Goal: Task Accomplishment & Management: Complete application form

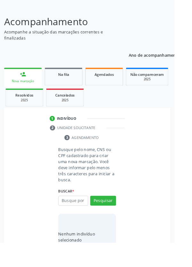
click at [86, 220] on input "text" at bounding box center [80, 221] width 33 height 11
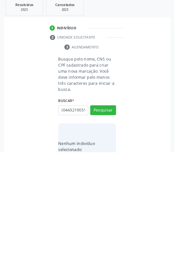
scroll to position [0, 11]
type input "705604432190515"
click at [122, 224] on button "Pesquisar" at bounding box center [113, 221] width 28 height 11
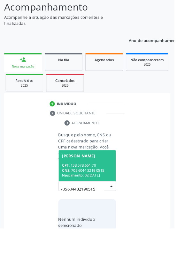
scroll to position [50, 0]
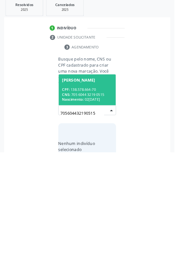
click at [102, 197] on div "CPF: 138.578.664-70" at bounding box center [95, 198] width 55 height 5
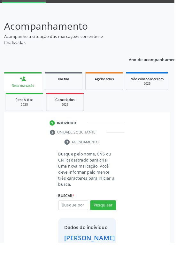
scroll to position [37, 0]
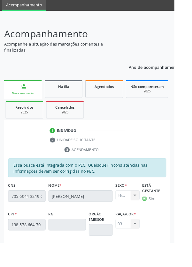
scroll to position [152, 0]
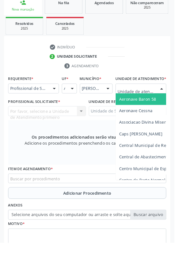
scroll to position [146, 0]
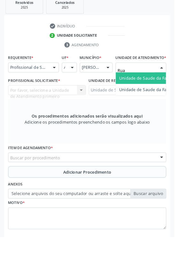
type input "Rua n"
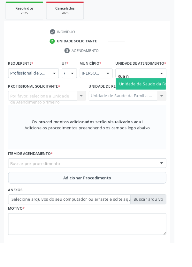
click at [173, 95] on span "Unidade de Saude da Familia Rua [GEOGRAPHIC_DATA]" at bounding box center [190, 92] width 118 height 6
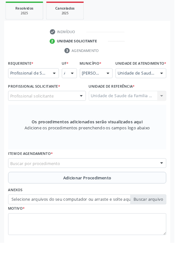
click at [86, 111] on div at bounding box center [90, 106] width 10 height 11
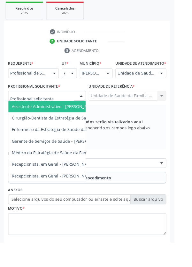
type input "R"
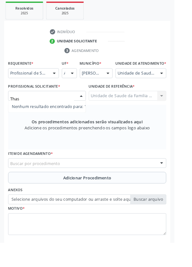
type input "Tha"
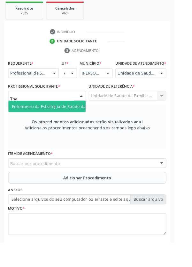
click at [78, 120] on span "Enfermeiro da Estratégia de Saúde da Família - [PERSON_NAME]" at bounding box center [82, 117] width 138 height 6
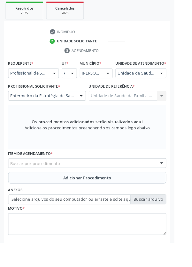
click at [143, 185] on div "Buscar por procedimento" at bounding box center [96, 180] width 174 height 11
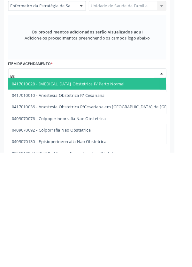
type input "B"
type input "Obstetrica"
click at [104, 267] on span "0205020143 - Ultrassonografia Obstetrica" at bounding box center [116, 268] width 215 height 13
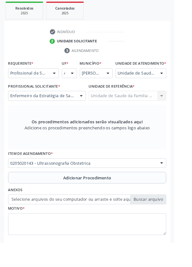
click at [121, 198] on span "Adicionar Procedimento" at bounding box center [96, 196] width 53 height 7
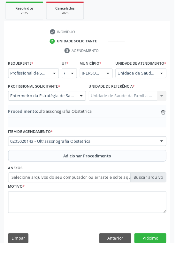
scroll to position [133, 0]
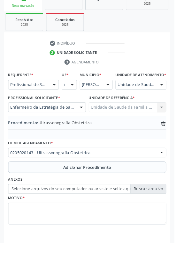
click at [168, 214] on label "Selecione arquivos do seu computador ou arraste e solte aqui" at bounding box center [96, 208] width 174 height 11
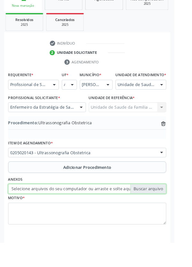
click at [168, 214] on input "Selecione arquivos do seu computador ou arraste e solte aqui" at bounding box center [96, 208] width 174 height 11
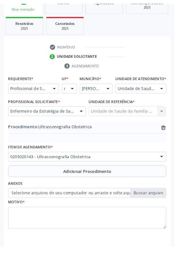
scroll to position [124, 0]
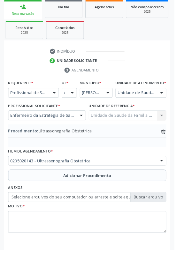
type input "C:\fakepath\17595094370088588202623766538397.jpg"
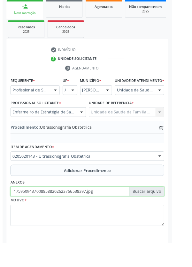
scroll to position [133, 0]
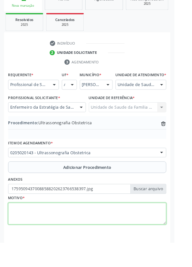
click at [111, 236] on textarea at bounding box center [96, 236] width 174 height 24
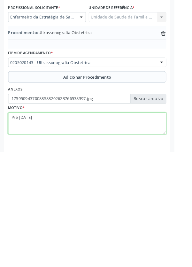
type textarea "Pré [DATE]"
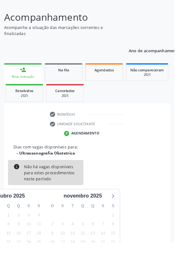
scroll to position [53, 0]
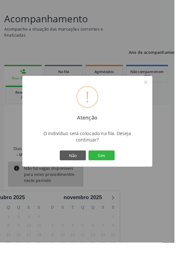
click at [126, 177] on button "Sim" at bounding box center [111, 171] width 29 height 11
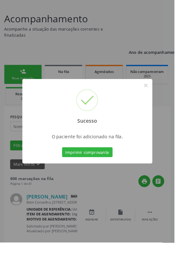
scroll to position [0, 0]
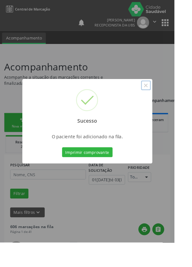
click at [166, 100] on button "×" at bounding box center [160, 94] width 11 height 11
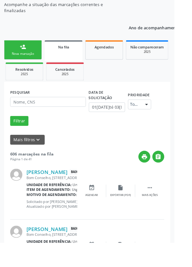
scroll to position [82, 0]
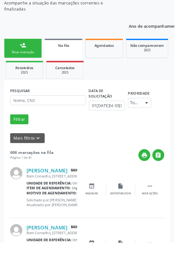
click at [24, 54] on link "person_add Nova marcação" at bounding box center [24, 52] width 41 height 21
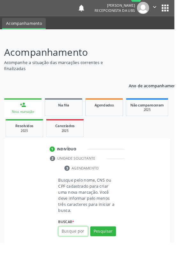
click at [88, 252] on input "text" at bounding box center [80, 255] width 33 height 11
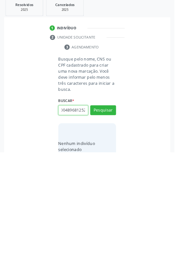
scroll to position [0, 11]
type input "708004896812522"
click at [122, 220] on button "Pesquisar" at bounding box center [113, 221] width 28 height 11
type input "708004896812522"
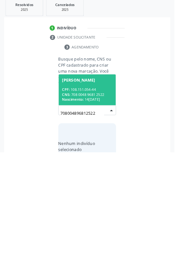
click at [98, 201] on div "CNS: 708 0048 9681 2522" at bounding box center [95, 203] width 55 height 5
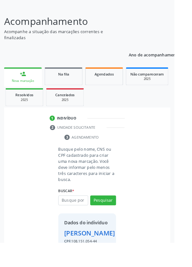
scroll to position [37, 0]
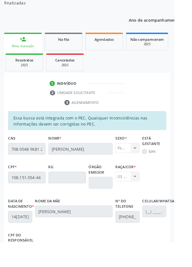
scroll to position [152, 0]
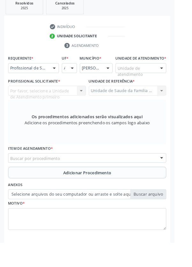
scroll to position [123, 0]
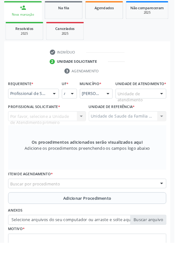
click at [61, 104] on div at bounding box center [60, 103] width 10 height 11
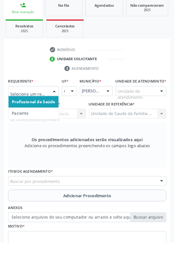
scroll to position [154, 0]
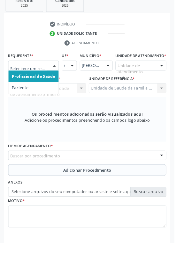
click at [34, 96] on span "Paciente" at bounding box center [36, 97] width 55 height 13
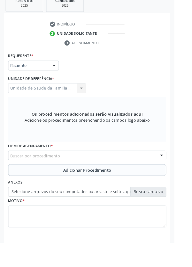
scroll to position [152, 0]
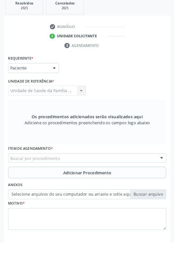
click at [109, 173] on div "Buscar por procedimento" at bounding box center [96, 174] width 174 height 11
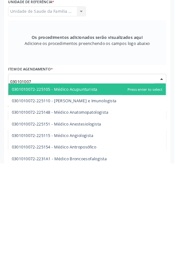
type input "0301010072"
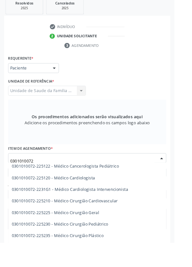
scroll to position [109, 0]
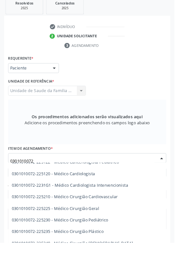
click at [120, 230] on span "0301010072-225225 - Médico Cirurgião Geral" at bounding box center [95, 229] width 173 height 13
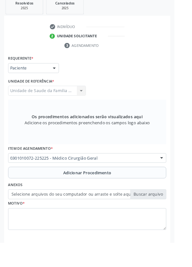
click at [121, 190] on span "Adicionar Procedimento" at bounding box center [96, 190] width 53 height 7
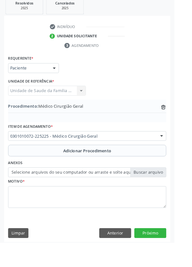
scroll to position [127, 0]
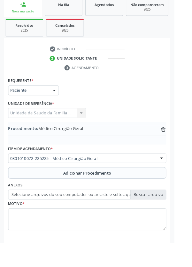
click at [165, 211] on label "Selecione arquivos do seu computador ou arraste e solte aqui" at bounding box center [96, 214] width 174 height 11
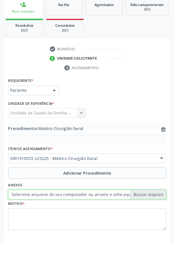
click at [165, 211] on input "Selecione arquivos do seu computador ou arraste e solte aqui" at bounding box center [96, 214] width 174 height 11
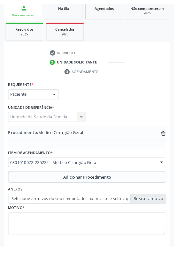
scroll to position [118, 0]
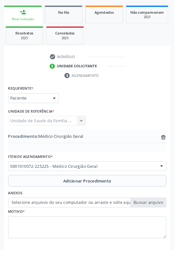
type input "C:\fakepath\17595095839136961356953100289218.jpg"
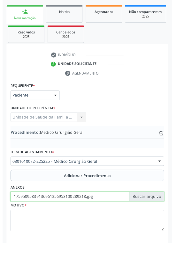
scroll to position [127, 0]
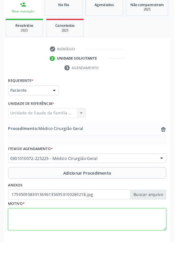
click at [143, 237] on textarea at bounding box center [96, 242] width 174 height 24
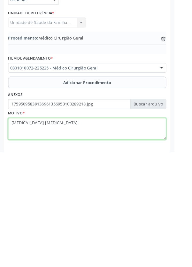
type textarea "[MEDICAL_DATA] [MEDICAL_DATA]."
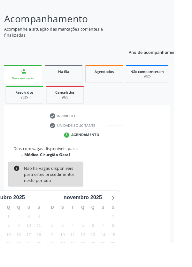
scroll to position [53, 0]
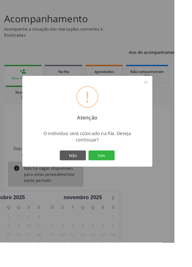
click at [126, 177] on button "Sim" at bounding box center [111, 171] width 29 height 11
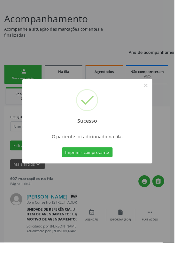
scroll to position [0, 0]
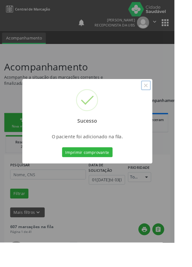
click at [166, 100] on button "×" at bounding box center [160, 94] width 11 height 11
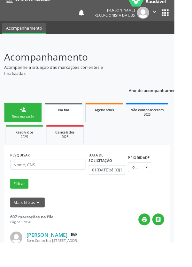
scroll to position [16, 0]
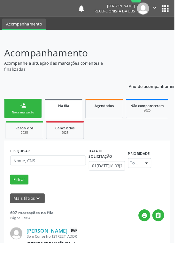
click at [25, 125] on div "Nova marcação" at bounding box center [25, 123] width 32 height 5
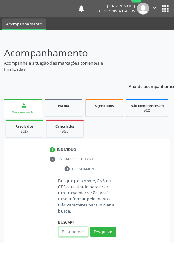
click at [85, 255] on input "text" at bounding box center [80, 255] width 33 height 11
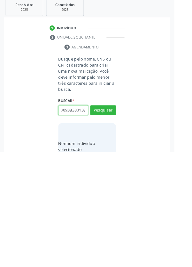
scroll to position [0, 11]
type input "708009383801328"
click at [125, 222] on button "Pesquisar" at bounding box center [113, 221] width 28 height 11
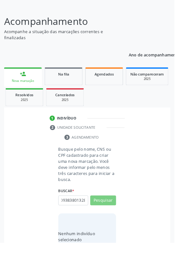
scroll to position [0, 0]
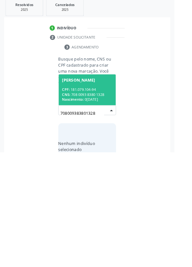
click at [104, 204] on div "CNS: 708 0093 8380 1328" at bounding box center [95, 203] width 55 height 5
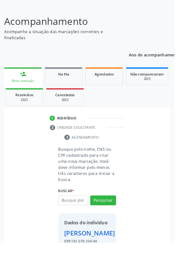
scroll to position [37, 0]
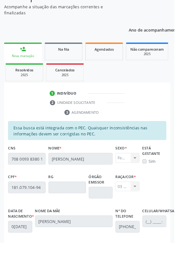
scroll to position [152, 0]
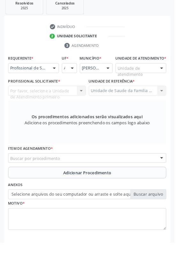
scroll to position [123, 0]
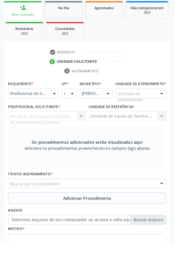
click at [61, 102] on div at bounding box center [60, 103] width 10 height 11
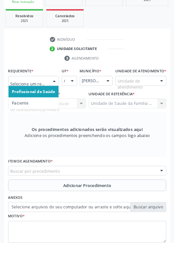
scroll to position [154, 0]
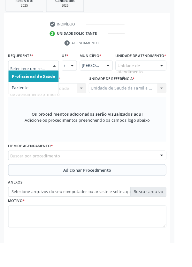
click at [36, 97] on span "Paciente" at bounding box center [36, 97] width 55 height 13
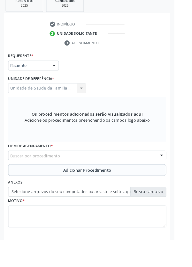
scroll to position [152, 0]
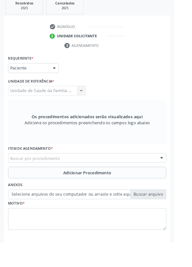
click at [90, 174] on div "Buscar por procedimento" at bounding box center [96, 174] width 174 height 11
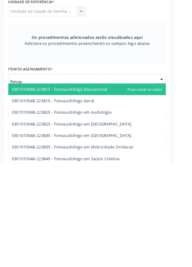
type input "Fonoau"
click at [117, 236] on span "0301010048-223830 - Fonoaudiólogo em [GEOGRAPHIC_DATA]" at bounding box center [79, 237] width 132 height 6
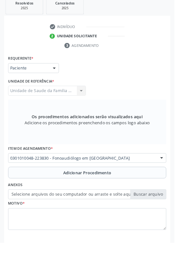
click at [121, 188] on span "Adicionar Procedimento" at bounding box center [96, 190] width 53 height 7
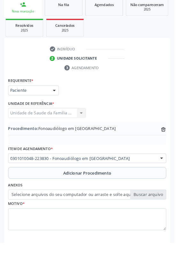
click at [164, 214] on label "Selecione arquivos do seu computador ou arraste e solte aqui" at bounding box center [96, 214] width 174 height 11
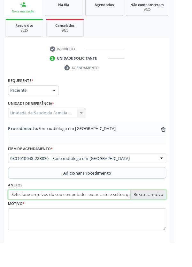
click at [164, 214] on input "Selecione arquivos do seu computador ou arraste e solte aqui" at bounding box center [96, 214] width 174 height 11
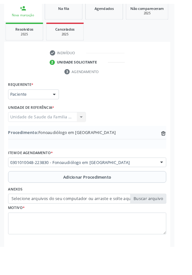
scroll to position [118, 0]
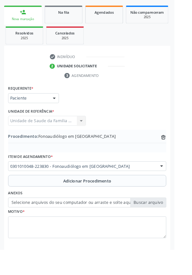
type input "C:\fakepath\17595097570831012163393959139802.jpg"
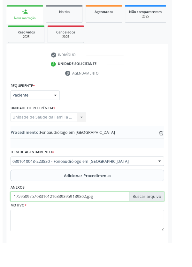
scroll to position [127, 0]
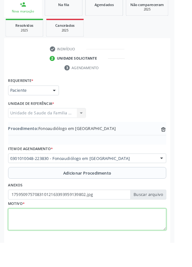
click at [54, 233] on textarea at bounding box center [96, 242] width 174 height 24
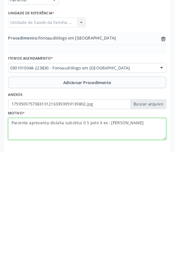
type textarea "Paciente apresenta dislalia substitui 0 S pelo X ex : [PERSON_NAME]"
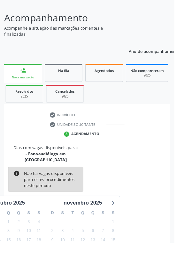
scroll to position [53, 0]
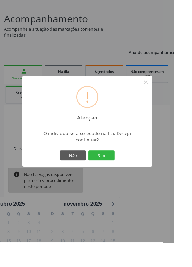
click at [126, 177] on button "Sim" at bounding box center [111, 171] width 29 height 11
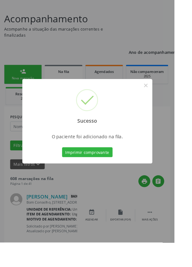
scroll to position [0, 0]
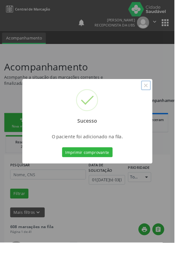
click at [166, 100] on button "×" at bounding box center [160, 94] width 11 height 11
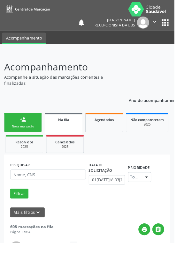
click at [25, 135] on link "person_add Nova marcação" at bounding box center [24, 134] width 41 height 21
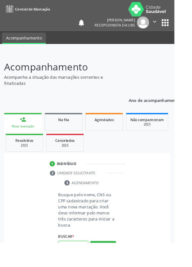
click at [88, 267] on input "text" at bounding box center [80, 271] width 33 height 11
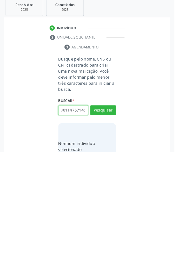
scroll to position [0, 11]
type input "702801147571469"
click at [123, 219] on button "Pesquisar" at bounding box center [113, 221] width 28 height 11
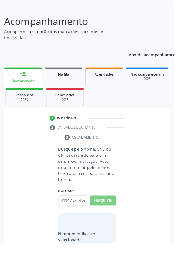
scroll to position [0, 0]
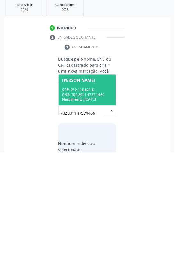
click at [106, 196] on div "CPF: 079.116.524-81" at bounding box center [95, 198] width 55 height 5
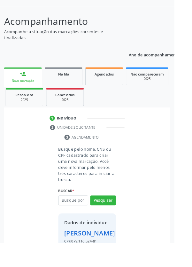
scroll to position [37, 0]
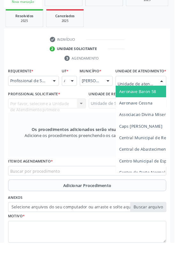
scroll to position [146, 0]
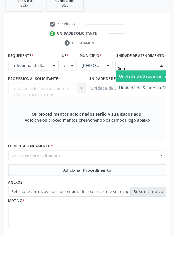
type input "Rua n"
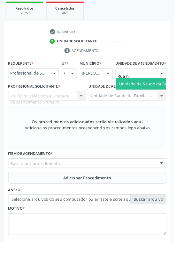
click at [168, 95] on span "Unidade de Saude da Familia Rua [GEOGRAPHIC_DATA]" at bounding box center [190, 92] width 118 height 6
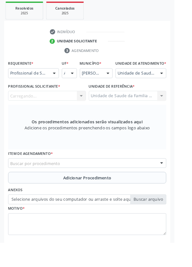
click at [69, 111] on div "Carregando... Nenhum resultado encontrado para: " " Não há nenhuma opção para s…" at bounding box center [52, 105] width 86 height 11
click at [68, 111] on div "Profissional solicitante" at bounding box center [52, 105] width 86 height 11
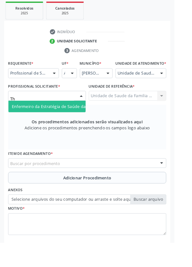
type input "Tha"
click at [71, 120] on span "Enfermeiro da Estratégia de Saúde da Família - [PERSON_NAME]" at bounding box center [82, 117] width 138 height 6
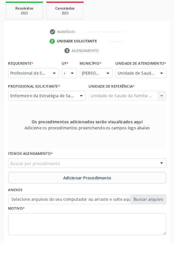
click at [117, 184] on div "Buscar por procedimento" at bounding box center [96, 180] width 174 height 11
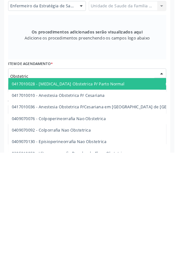
type input "Obstetrica"
click at [87, 267] on span "0205020143 - Ultrassonografia Obstetrica" at bounding box center [57, 268] width 88 height 6
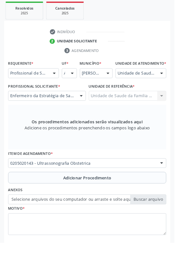
click at [107, 199] on span "Adicionar Procedimento" at bounding box center [96, 196] width 53 height 7
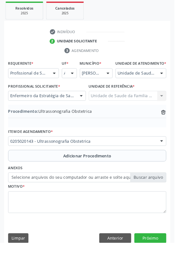
scroll to position [133, 0]
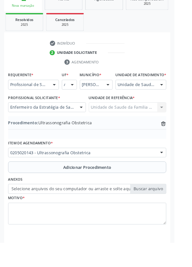
click at [166, 214] on label "Selecione arquivos do seu computador ou arraste e solte aqui" at bounding box center [96, 208] width 174 height 11
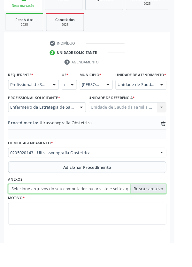
click at [166, 214] on input "Selecione arquivos do seu computador ou arraste e solte aqui" at bounding box center [96, 208] width 174 height 11
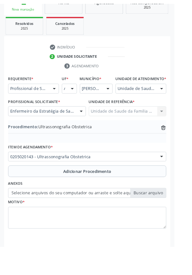
scroll to position [124, 0]
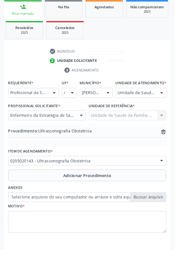
type input "C:\fakepath\17595099425645192817370308012360.jpg"
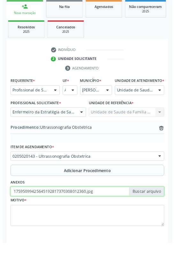
scroll to position [133, 0]
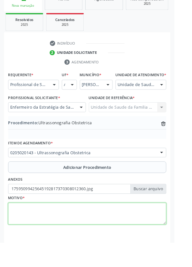
click at [85, 235] on textarea at bounding box center [96, 236] width 174 height 24
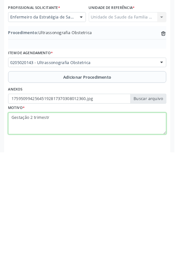
type textarea "Gestação 2 trimestre"
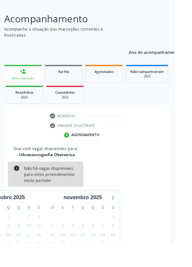
scroll to position [53, 0]
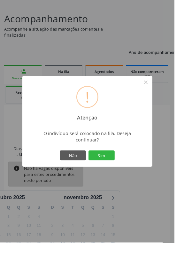
click at [126, 177] on button "Sim" at bounding box center [111, 171] width 29 height 11
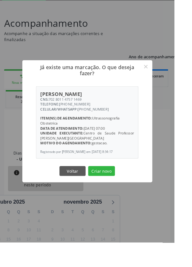
scroll to position [46, 0]
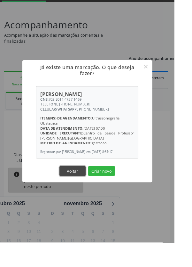
click at [90, 194] on button "Voltar" at bounding box center [79, 188] width 29 height 11
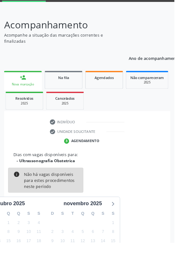
scroll to position [86, 0]
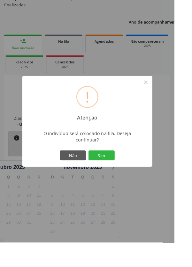
click at [126, 177] on button "Sim" at bounding box center [111, 171] width 29 height 11
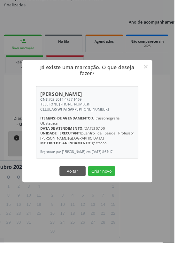
click at [154, 50] on div "Já existe uma marcação. O que deseja fazer? × [PERSON_NAME] CNS: 702 8011 4757 …" at bounding box center [96, 133] width 192 height 267
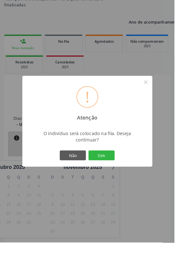
click at [131, 184] on div at bounding box center [96, 183] width 143 height 1
click at [126, 177] on button "Sim" at bounding box center [111, 171] width 29 height 11
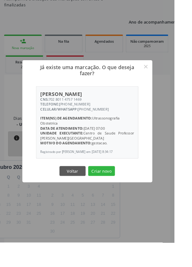
click at [191, 151] on div "Já existe uma marcação. O que deseja fazer? × [PERSON_NAME] CNS: 702 8011 4757 …" at bounding box center [96, 133] width 192 height 267
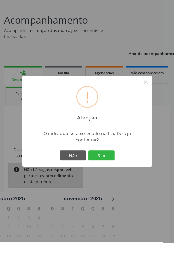
scroll to position [50, 0]
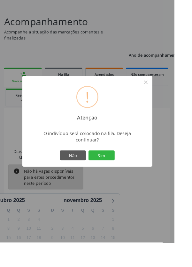
click at [126, 177] on button "Sim" at bounding box center [111, 171] width 29 height 11
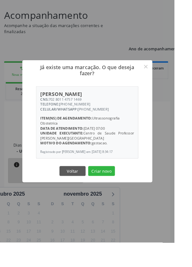
scroll to position [53, 0]
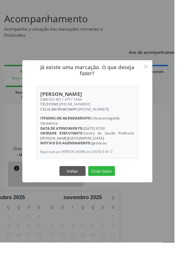
click at [67, 0] on div "Já existe uma marcação. O que deseja fazer? × [PERSON_NAME] CNS: 702 8011 4757 …" at bounding box center [96, 133] width 192 height 267
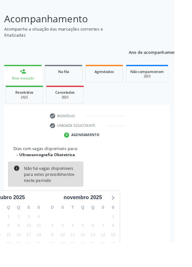
click at [86, 3] on div at bounding box center [96, 0] width 192 height 9
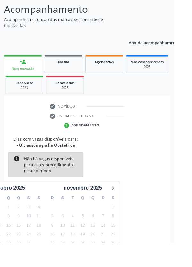
scroll to position [86, 0]
